Goal: Navigation & Orientation: Find specific page/section

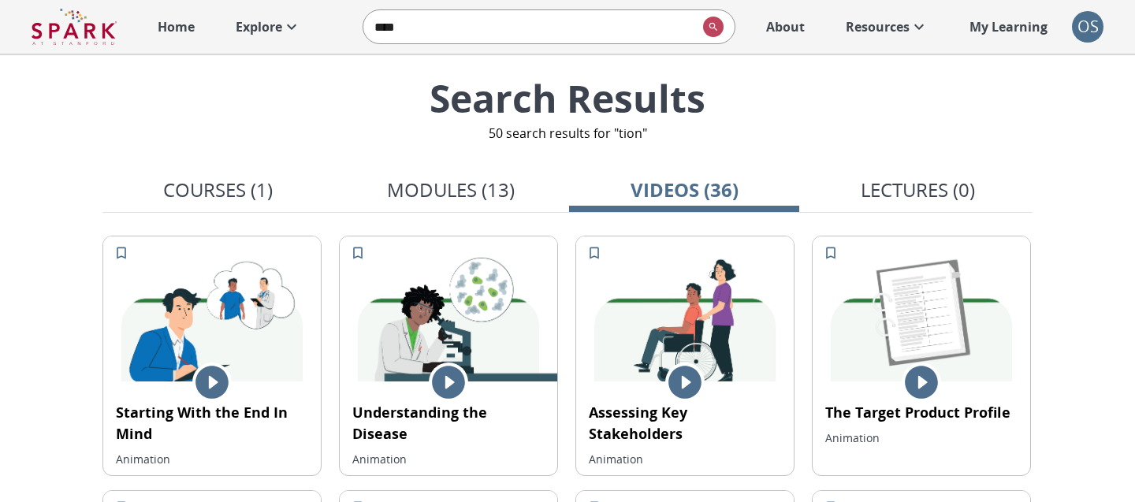
click at [1099, 31] on div "OS" at bounding box center [1088, 27] width 32 height 32
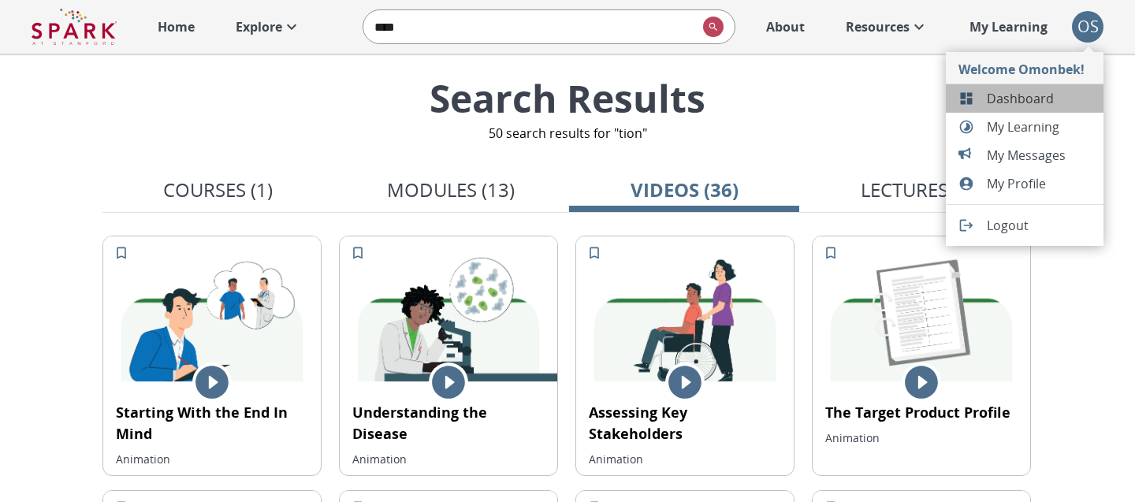
click at [1036, 99] on span "Dashboard" at bounding box center [1039, 98] width 104 height 19
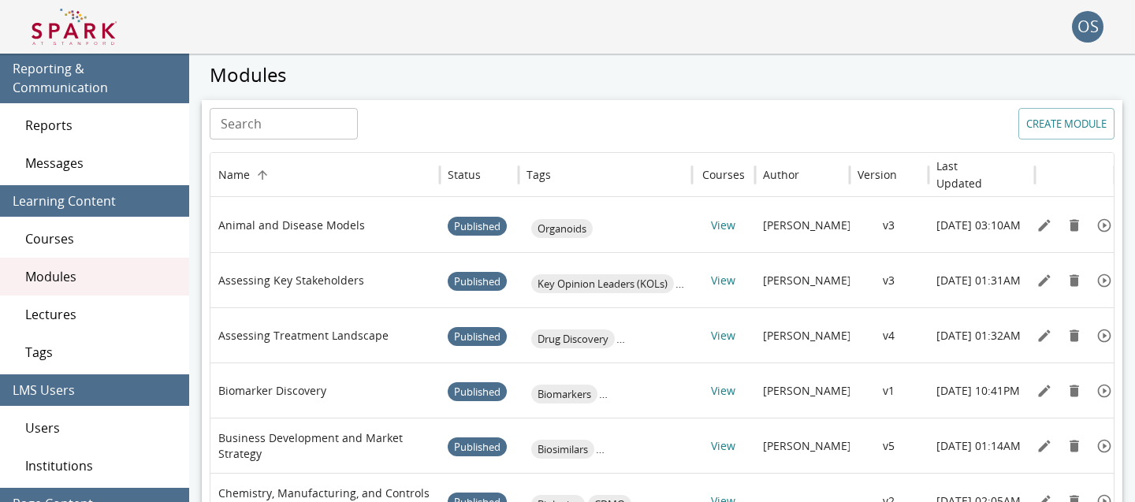
scroll to position [17, 0]
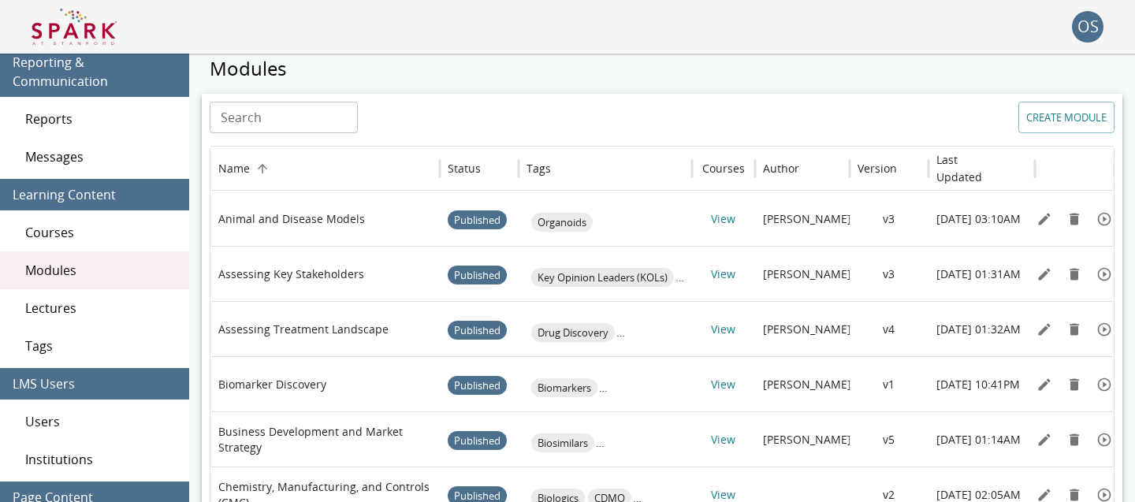
click at [144, 309] on span "Lectures" at bounding box center [100, 308] width 151 height 19
